Goal: Transaction & Acquisition: Purchase product/service

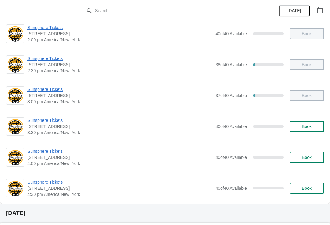
scroll to position [240, 0]
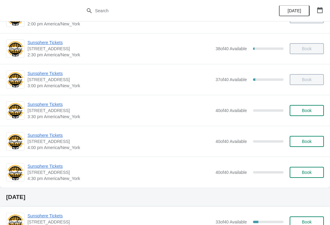
click at [320, 112] on button "Book" at bounding box center [307, 110] width 34 height 11
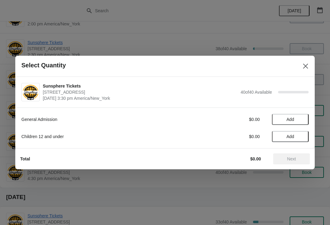
click at [301, 115] on button "Add" at bounding box center [290, 119] width 37 height 11
click at [301, 122] on icon at bounding box center [301, 119] width 6 height 6
click at [294, 158] on span "Next" at bounding box center [292, 158] width 9 height 5
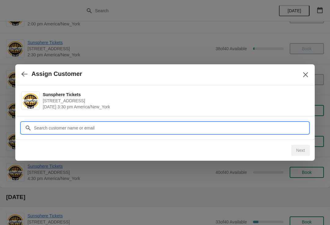
click at [251, 129] on input "Customer" at bounding box center [171, 127] width 275 height 11
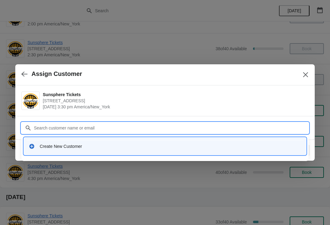
click at [103, 151] on div "Create New Customer" at bounding box center [165, 146] width 278 height 13
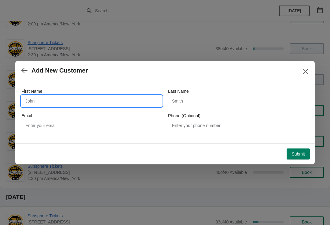
click at [57, 98] on input "First Name" at bounding box center [91, 100] width 141 height 11
type input "W"
click at [299, 150] on button "Submit" at bounding box center [298, 153] width 23 height 11
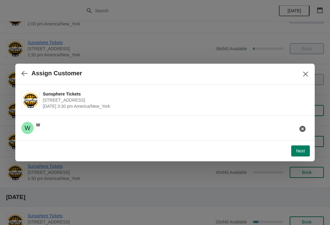
click at [303, 149] on span "Next" at bounding box center [300, 150] width 9 height 5
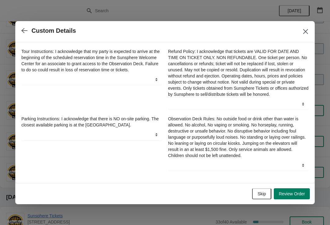
click at [265, 194] on span "Skip" at bounding box center [262, 193] width 8 height 5
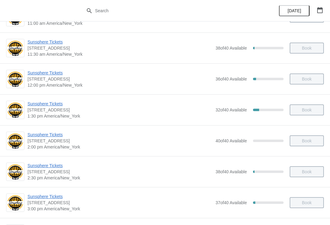
scroll to position [156, 0]
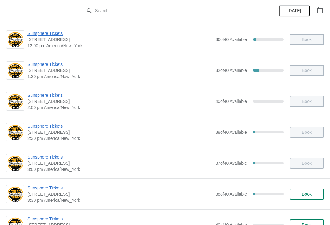
click at [308, 194] on span "Book" at bounding box center [307, 193] width 10 height 5
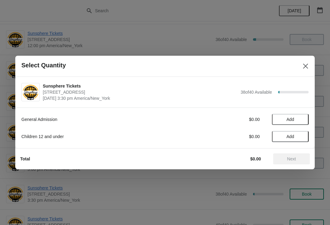
click at [294, 121] on span "Add" at bounding box center [291, 119] width 8 height 5
click at [284, 161] on span "Next" at bounding box center [291, 158] width 27 height 5
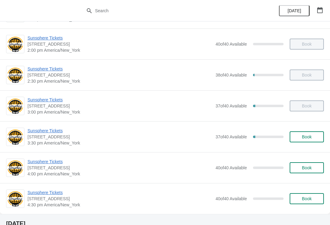
scroll to position [218, 0]
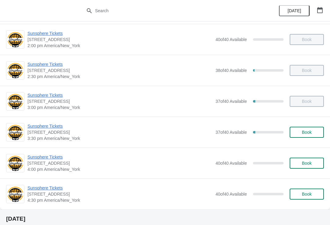
click at [305, 132] on span "Book" at bounding box center [307, 132] width 10 height 5
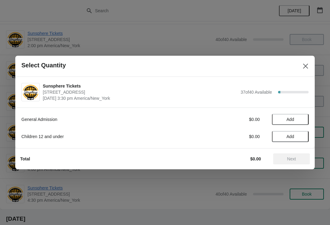
click at [308, 122] on button "Add" at bounding box center [290, 119] width 37 height 11
click at [299, 156] on span "Next" at bounding box center [291, 158] width 27 height 5
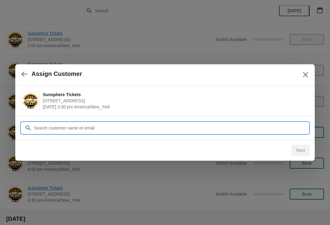
click at [267, 128] on input "Customer" at bounding box center [171, 127] width 275 height 11
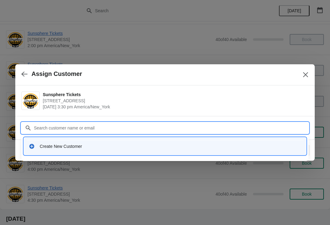
click at [155, 143] on div "Create New Customer" at bounding box center [171, 146] width 262 height 6
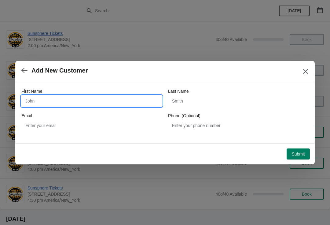
click at [88, 102] on input "First Name" at bounding box center [91, 100] width 141 height 11
type input "W"
click at [299, 146] on div "Submit" at bounding box center [164, 152] width 292 height 13
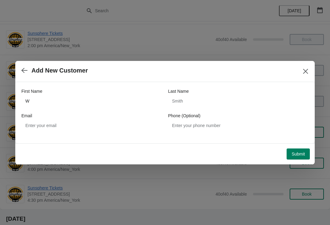
click at [300, 153] on span "Submit" at bounding box center [298, 153] width 13 height 5
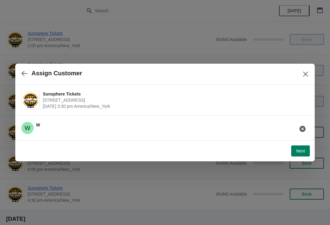
click at [306, 149] on button "Next" at bounding box center [301, 150] width 19 height 11
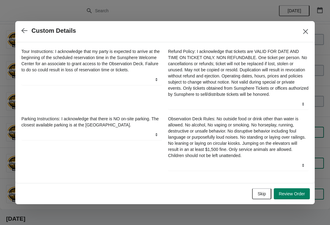
click at [269, 195] on button "Skip" at bounding box center [261, 193] width 19 height 11
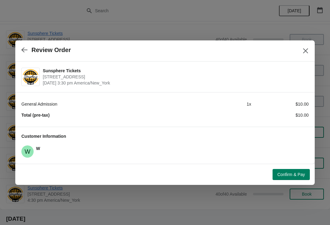
click at [300, 174] on span "Confirm & Pay" at bounding box center [292, 174] width 28 height 5
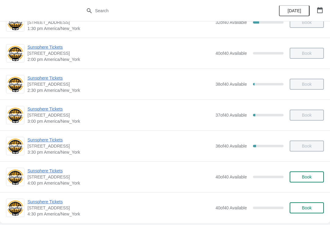
scroll to position [211, 0]
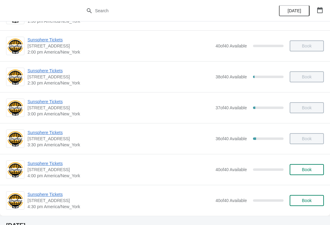
click at [304, 172] on span "Book" at bounding box center [307, 169] width 10 height 5
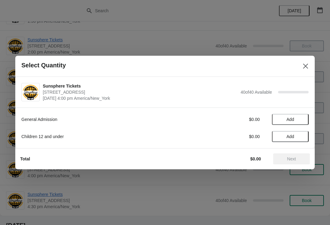
click at [305, 119] on button "Add" at bounding box center [290, 119] width 37 height 11
click at [298, 122] on icon at bounding box center [301, 119] width 6 height 6
click at [303, 121] on icon at bounding box center [301, 119] width 6 height 6
click at [303, 118] on icon at bounding box center [301, 119] width 6 height 6
click at [302, 120] on icon at bounding box center [301, 119] width 6 height 6
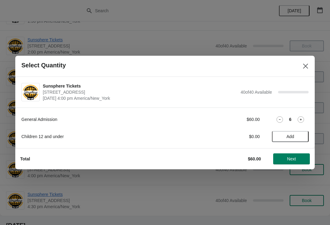
click at [303, 121] on icon at bounding box center [301, 119] width 6 height 6
click at [299, 119] on icon at bounding box center [301, 119] width 6 height 6
click at [301, 120] on icon at bounding box center [301, 119] width 2 height 2
click at [301, 119] on icon at bounding box center [301, 119] width 2 height 2
click at [302, 121] on icon at bounding box center [301, 119] width 6 height 6
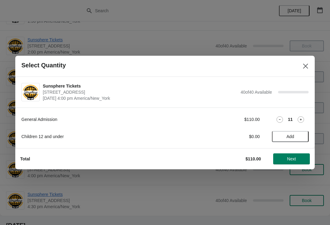
click at [302, 117] on icon at bounding box center [301, 119] width 6 height 6
click at [286, 161] on span "Next" at bounding box center [291, 158] width 27 height 5
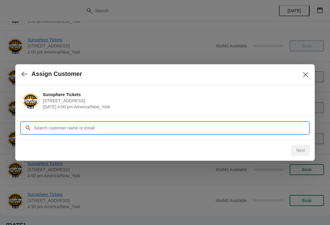
click at [249, 123] on input "Customer" at bounding box center [171, 127] width 275 height 11
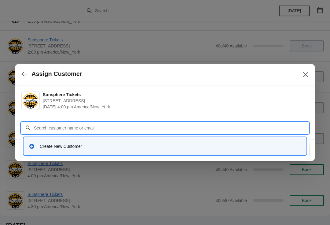
click at [131, 150] on div "Create New Customer" at bounding box center [165, 146] width 278 height 13
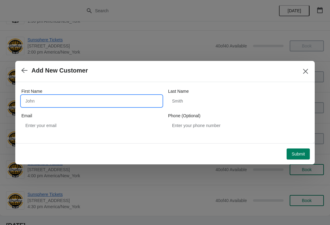
click at [77, 103] on input "First Name" at bounding box center [91, 100] width 141 height 11
type input "W"
click at [301, 150] on button "Submit" at bounding box center [298, 153] width 23 height 11
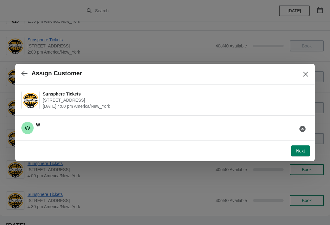
click at [305, 149] on span "Next" at bounding box center [300, 150] width 9 height 5
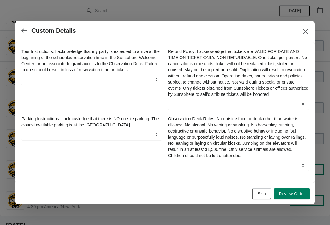
click at [268, 195] on button "Skip" at bounding box center [261, 193] width 19 height 11
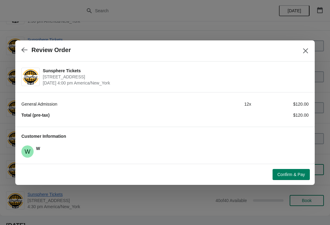
click at [285, 175] on span "Confirm & Pay" at bounding box center [292, 174] width 28 height 5
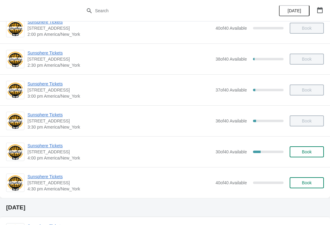
scroll to position [247, 0]
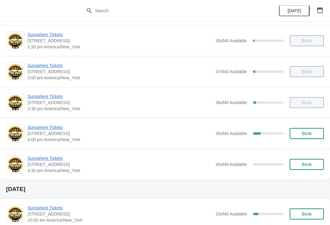
click at [313, 136] on button "Book" at bounding box center [307, 133] width 34 height 11
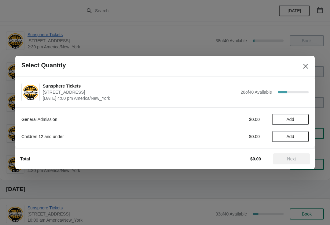
click at [300, 118] on span "Add" at bounding box center [291, 119] width 26 height 5
click at [289, 156] on span "Next" at bounding box center [292, 158] width 9 height 5
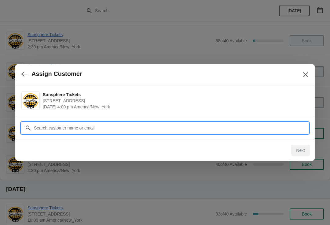
click at [270, 129] on input "Customer" at bounding box center [171, 127] width 275 height 11
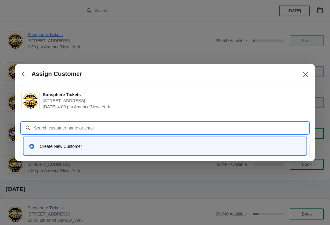
click at [163, 149] on div "Create New Customer" at bounding box center [171, 146] width 262 height 6
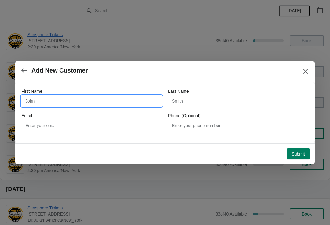
click at [144, 101] on input "First Name" at bounding box center [91, 100] width 141 height 11
type input "W"
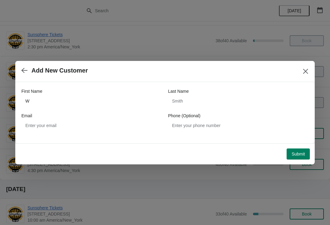
click at [297, 152] on span "Submit" at bounding box center [298, 153] width 13 height 5
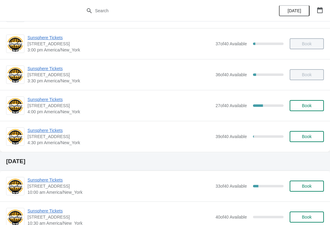
scroll to position [278, 0]
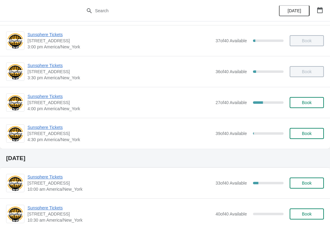
click at [54, 129] on span "Sunsphere Tickets" at bounding box center [120, 127] width 185 height 6
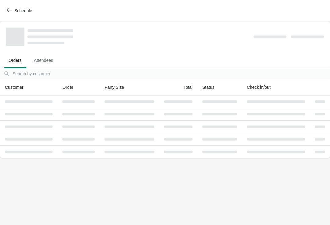
scroll to position [0, 0]
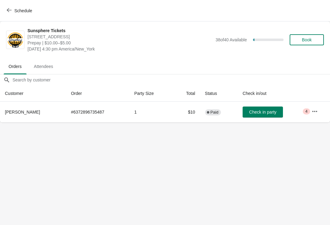
click at [268, 111] on span "Check in party" at bounding box center [262, 112] width 27 height 5
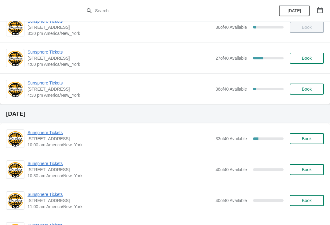
scroll to position [322, 0]
click at [305, 94] on button "Book" at bounding box center [307, 89] width 34 height 11
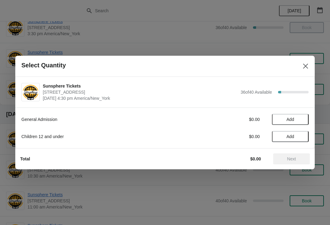
click at [299, 123] on button "Add" at bounding box center [290, 119] width 37 height 11
click at [300, 122] on icon at bounding box center [301, 119] width 6 height 6
click at [294, 139] on span "Add" at bounding box center [291, 136] width 8 height 5
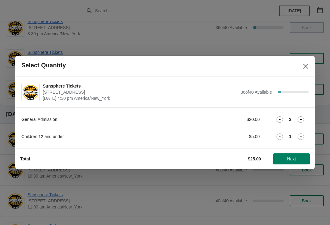
click at [291, 155] on button "Next" at bounding box center [291, 158] width 37 height 11
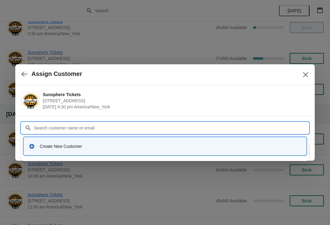
click at [190, 143] on div "Create New Customer" at bounding box center [171, 146] width 262 height 6
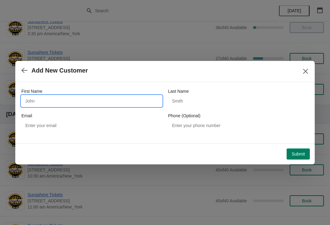
click at [99, 98] on input "First Name" at bounding box center [91, 100] width 141 height 11
type input "W"
click at [304, 148] on button "Submit" at bounding box center [298, 153] width 23 height 11
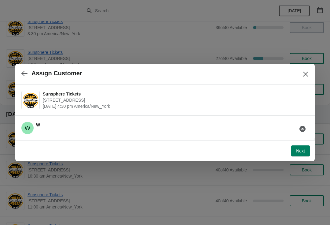
click at [305, 145] on button "Next" at bounding box center [301, 150] width 19 height 11
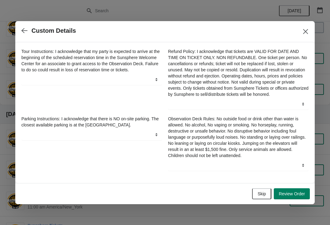
click at [265, 192] on button "Skip" at bounding box center [261, 193] width 19 height 11
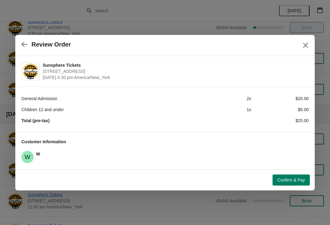
click at [294, 178] on span "Confirm & Pay" at bounding box center [292, 179] width 28 height 5
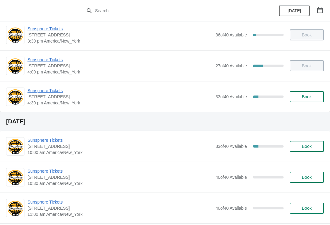
scroll to position [313, 0]
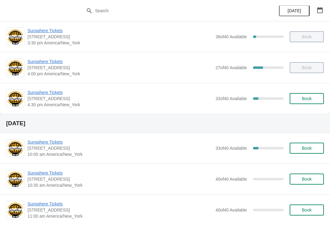
click at [53, 93] on span "Sunsphere Tickets" at bounding box center [120, 92] width 185 height 6
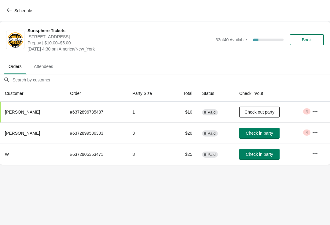
click at [264, 129] on button "Check in party" at bounding box center [260, 133] width 40 height 11
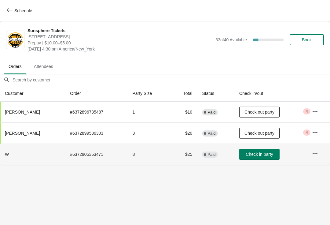
click at [262, 158] on button "Check in party" at bounding box center [260, 154] width 40 height 11
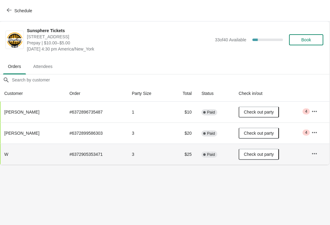
scroll to position [0, 0]
click at [310, 43] on button "Book" at bounding box center [307, 39] width 34 height 11
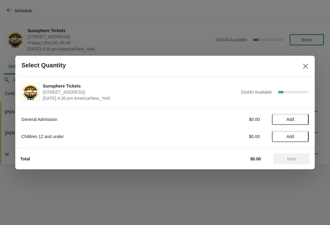
click at [304, 119] on button "Add" at bounding box center [290, 119] width 37 height 11
click at [301, 120] on icon at bounding box center [301, 119] width 6 height 6
click at [302, 121] on icon at bounding box center [301, 119] width 6 height 6
click at [303, 121] on icon at bounding box center [301, 119] width 6 height 6
click at [301, 122] on icon at bounding box center [301, 119] width 6 height 6
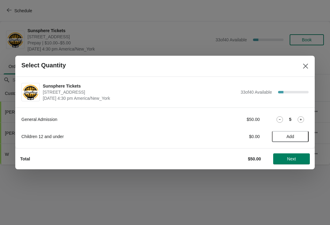
click at [296, 154] on button "Next" at bounding box center [291, 158] width 37 height 11
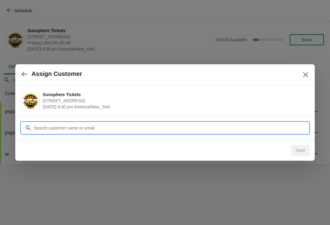
click at [246, 124] on input "Customer" at bounding box center [171, 127] width 275 height 11
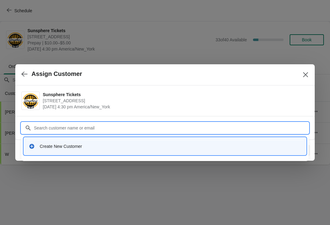
click at [119, 145] on div "Create New Customer" at bounding box center [171, 146] width 262 height 6
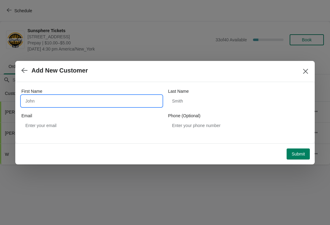
click at [59, 103] on input "First Name" at bounding box center [91, 100] width 141 height 11
type input "W"
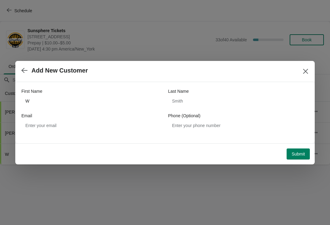
click at [299, 149] on button "Submit" at bounding box center [298, 153] width 23 height 11
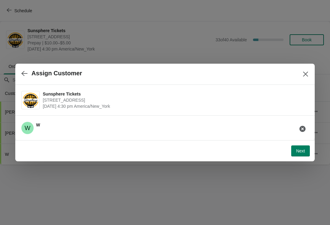
click at [303, 147] on button "Next" at bounding box center [301, 150] width 19 height 11
